Goal: Find specific page/section

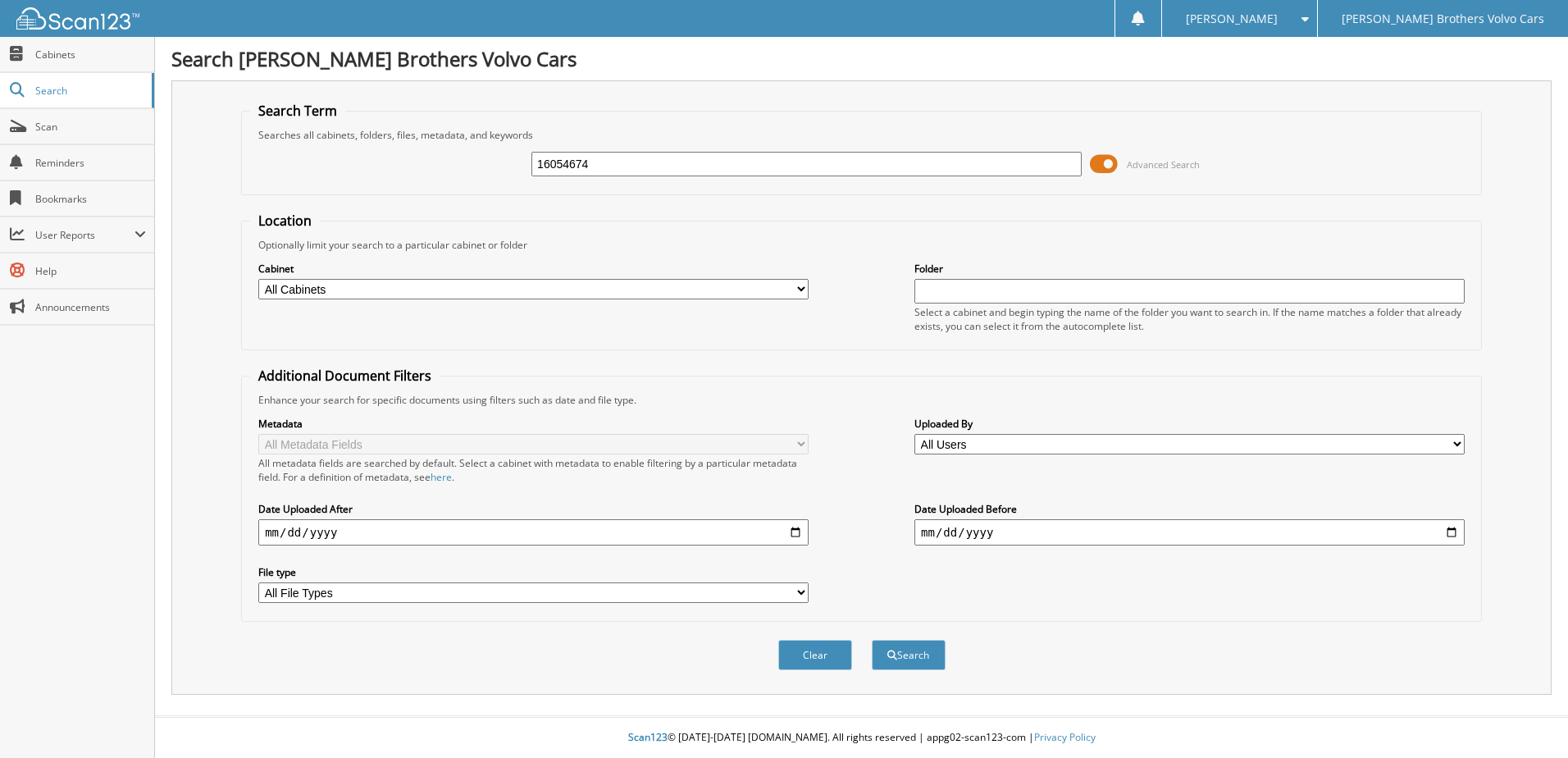
type input "16054674"
click at [871, 639] on button "Search" at bounding box center [908, 655] width 73 height 31
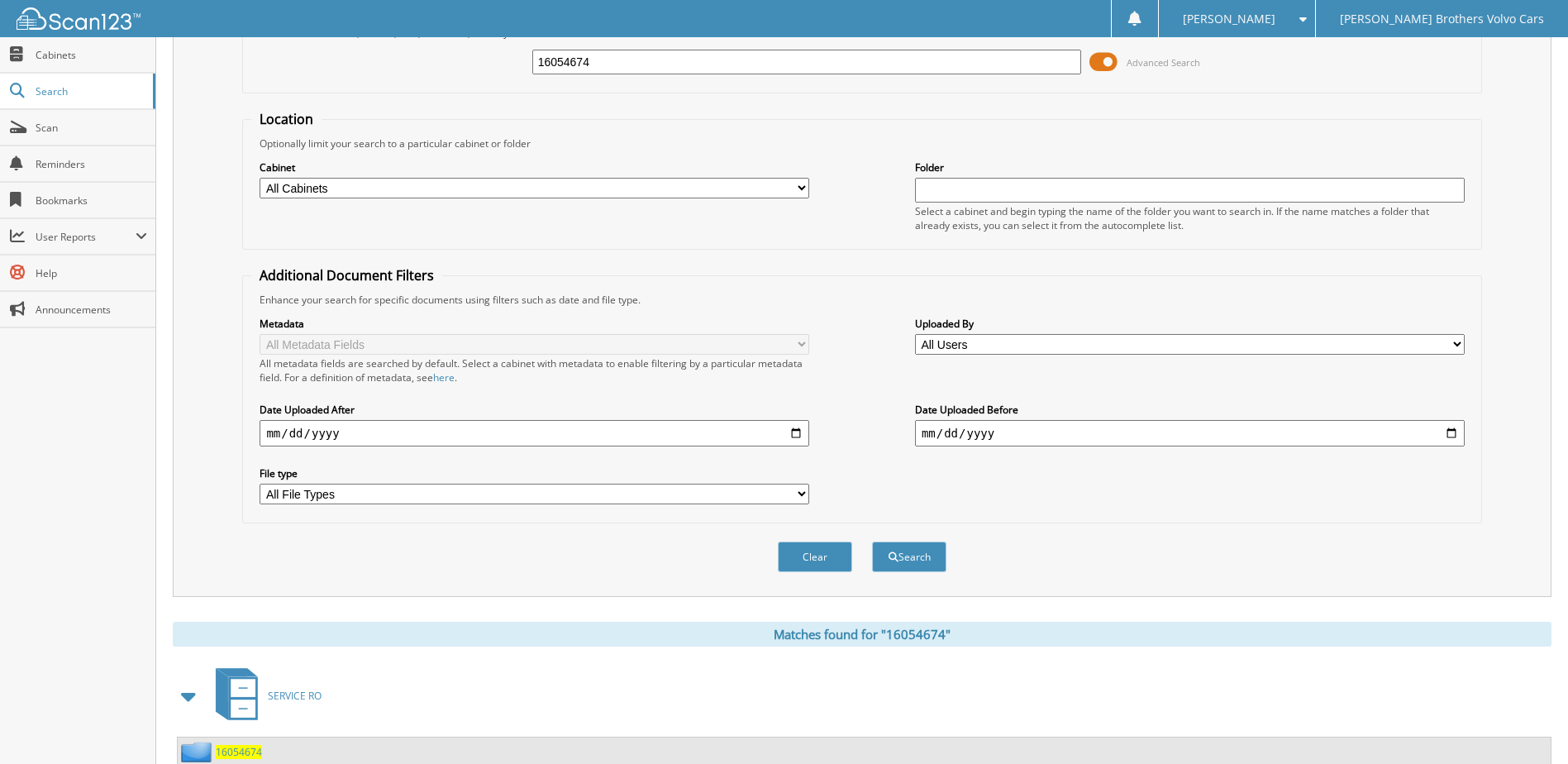
scroll to position [225, 0]
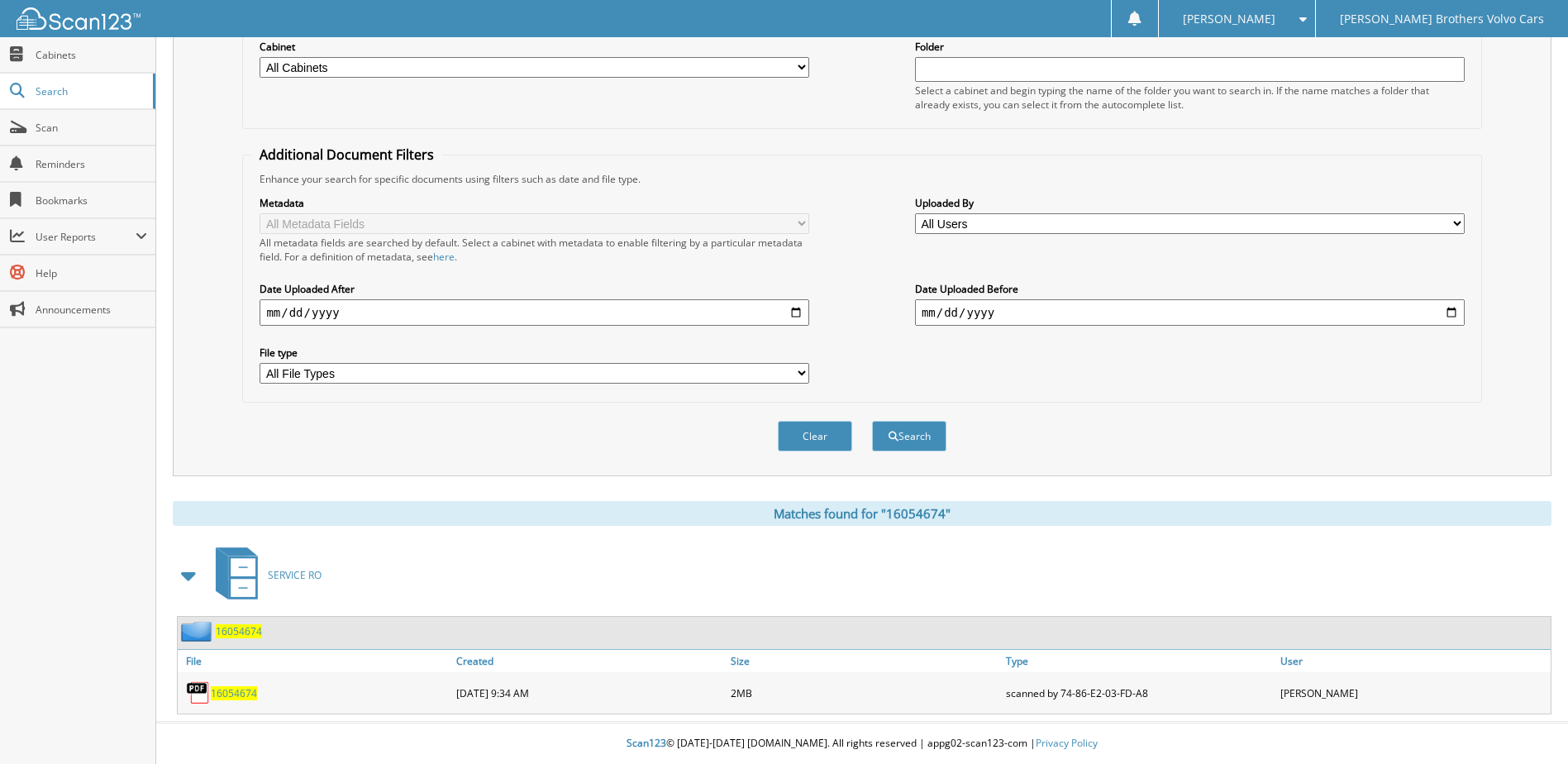
click at [227, 696] on span "16054674" at bounding box center [234, 693] width 46 height 14
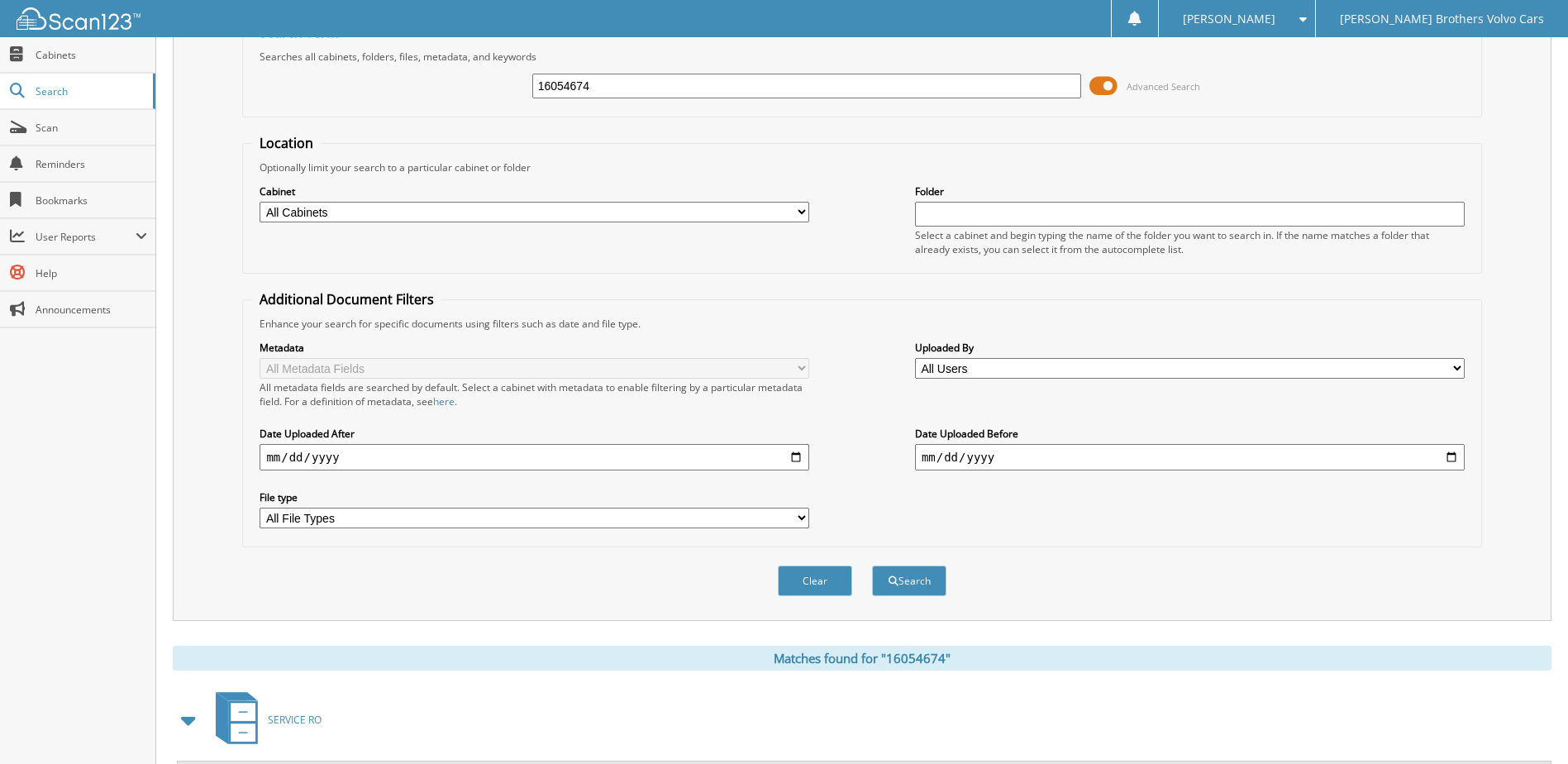
scroll to position [0, 0]
